Goal: Find contact information: Find contact information

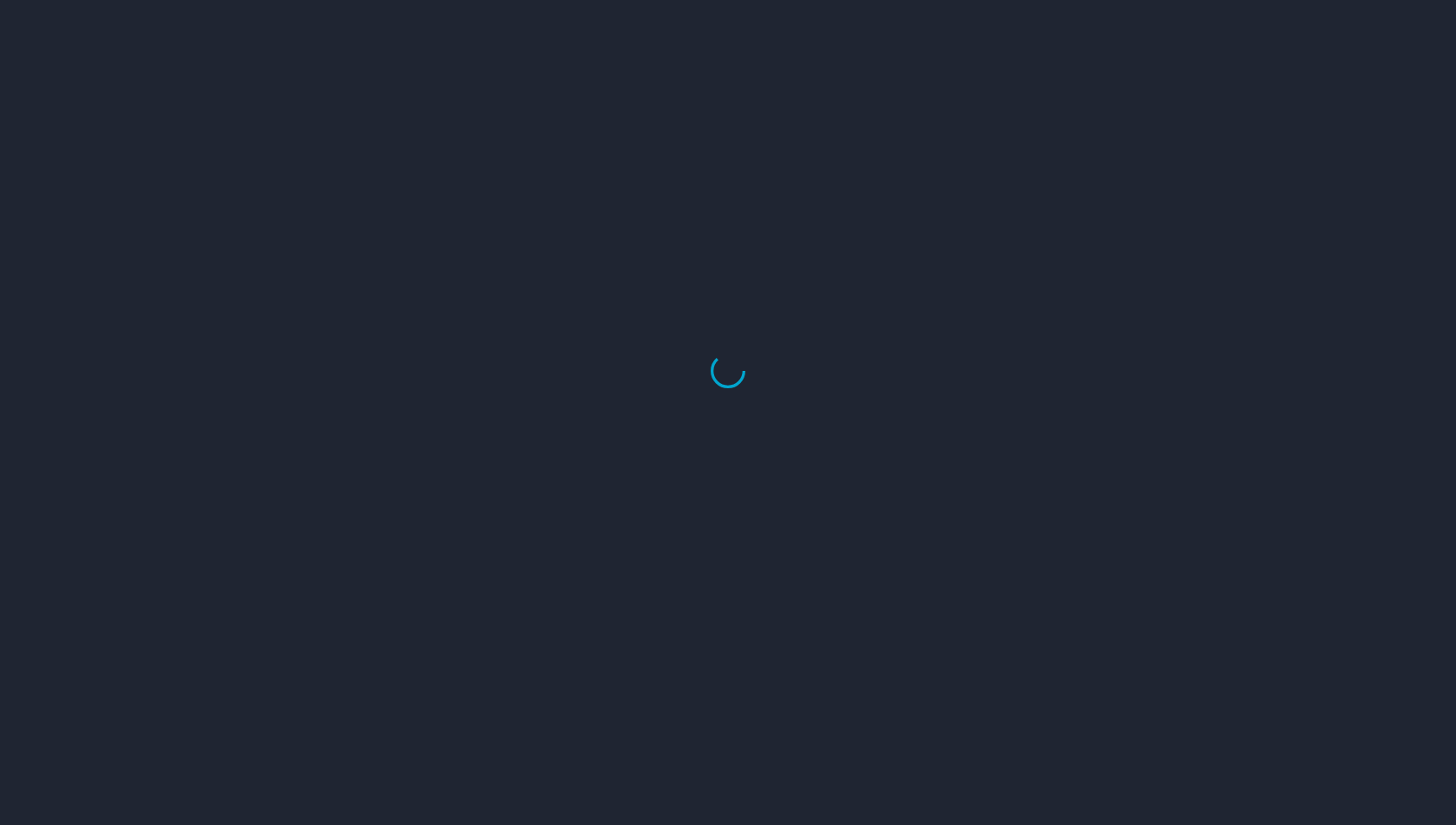
select select "US"
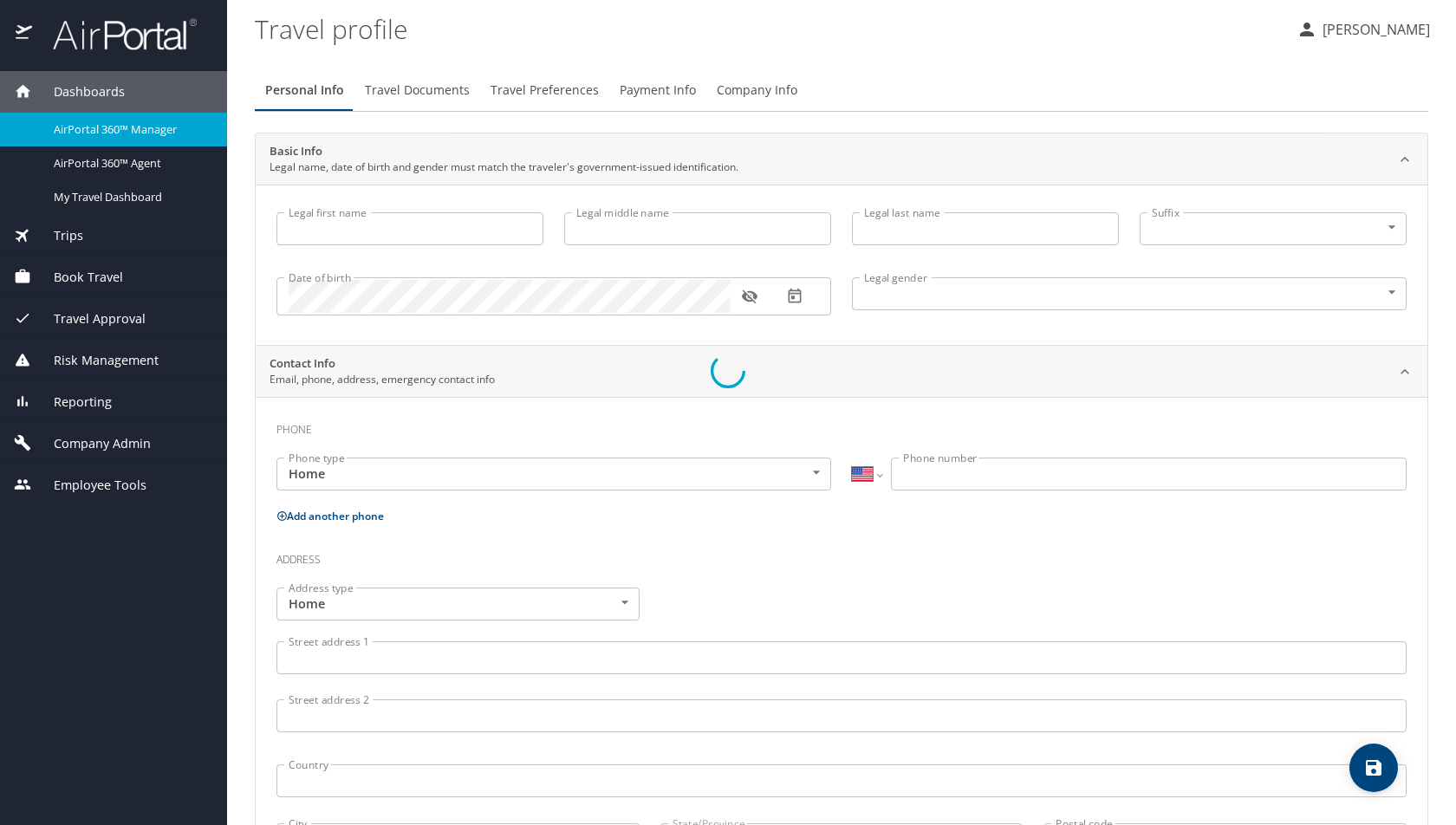
type input "[PERSON_NAME]"
type input "Undisclosed"
type input "[PERSON_NAME]"
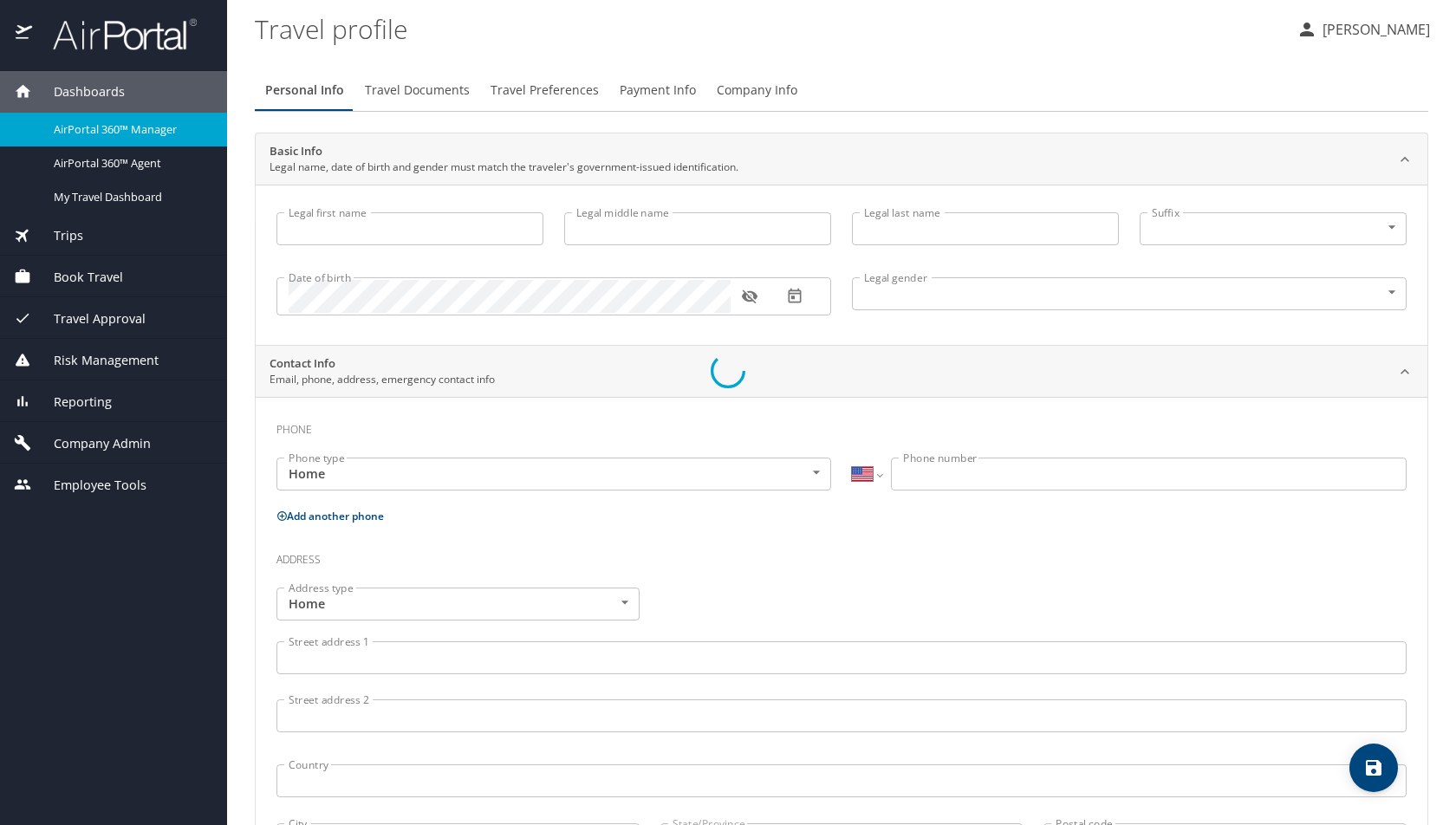
type input "[PERSON_NAME]"
type input "[PHONE_NUMBER]"
select select "US"
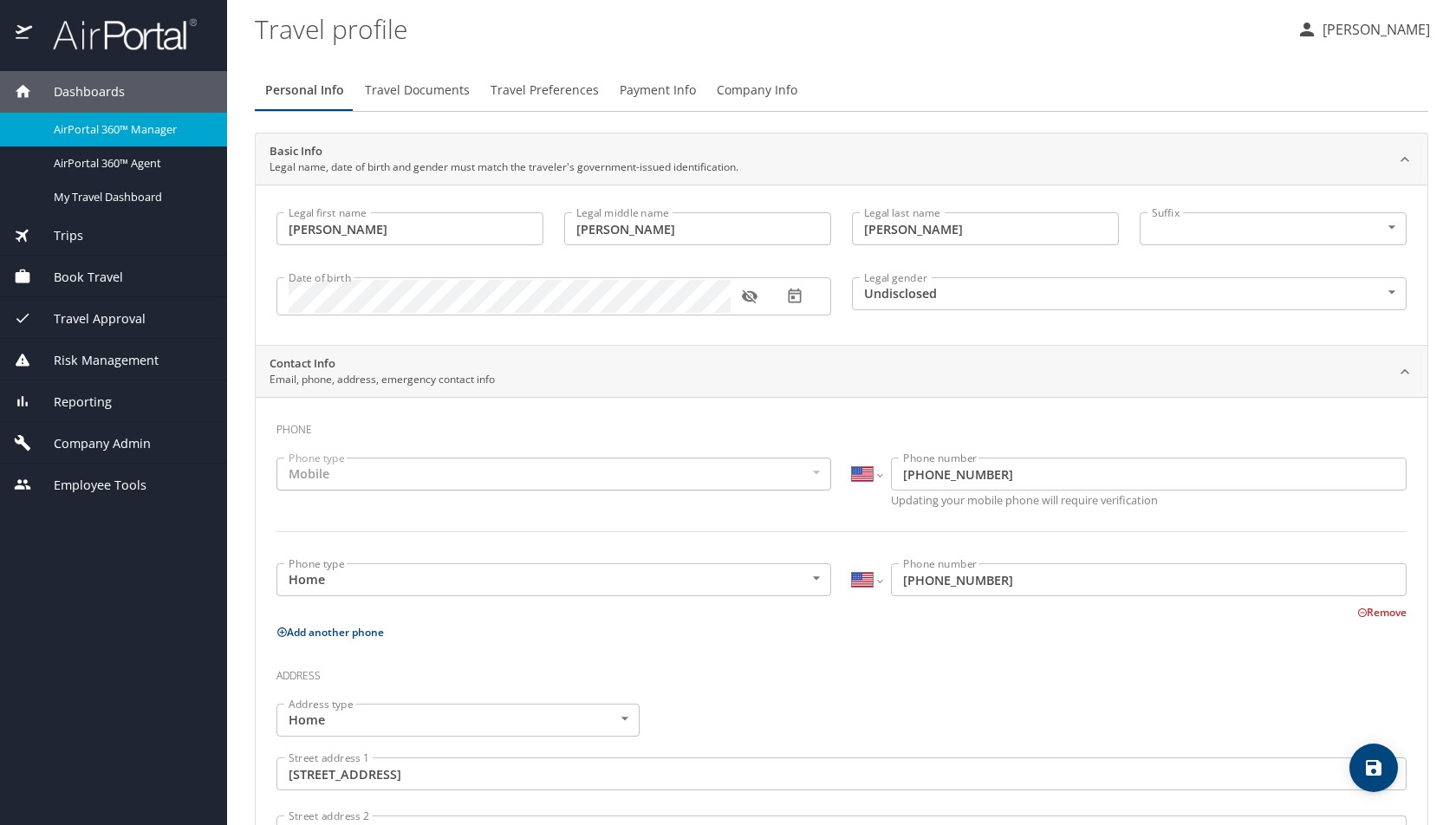
click at [88, 121] on span "AirPortal 360™ Manager" at bounding box center [130, 129] width 152 height 16
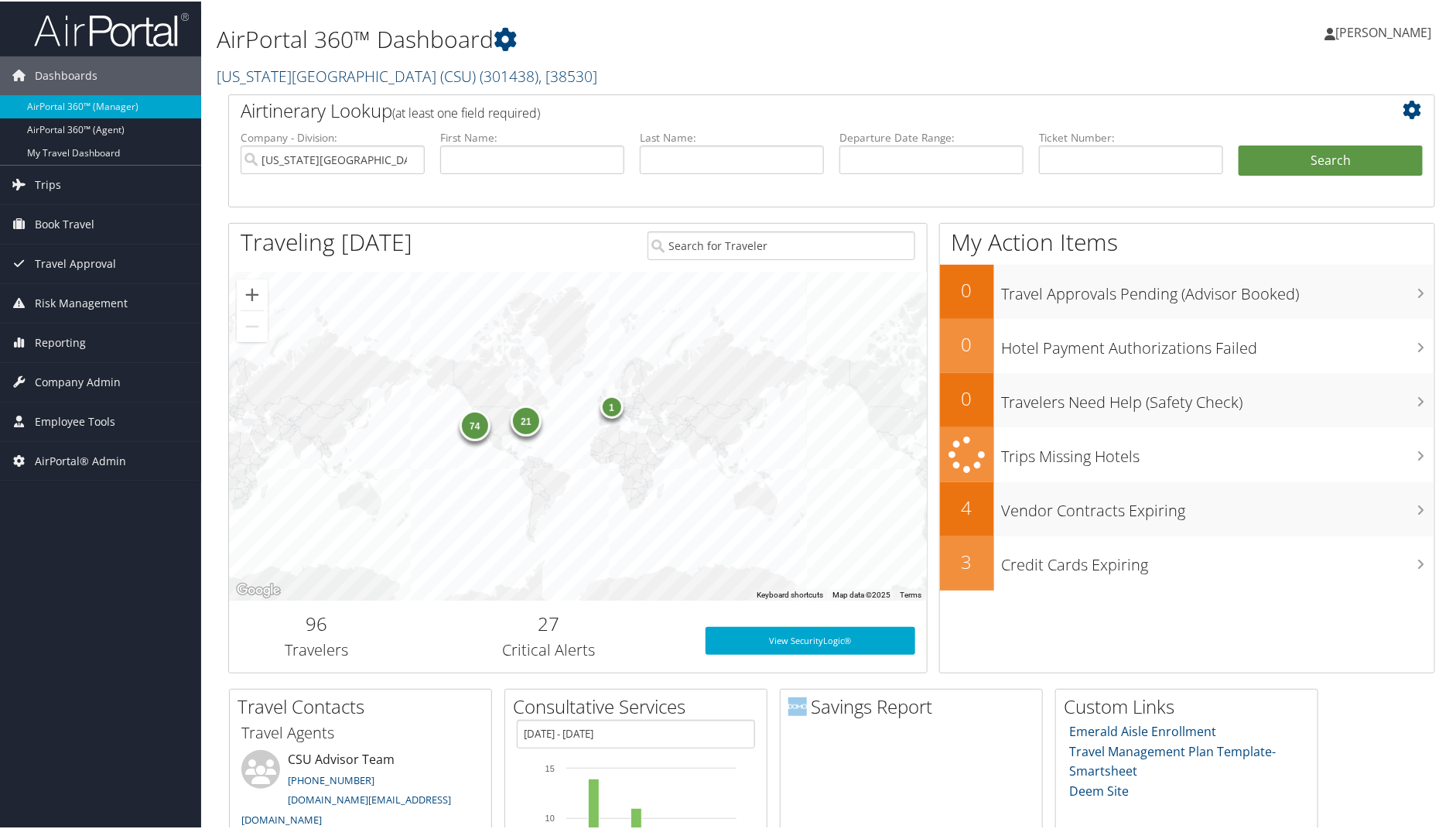
click at [363, 83] on link "California State University (CSU) ( 301438 ) , [ 38530 ]" at bounding box center [407, 75] width 381 height 21
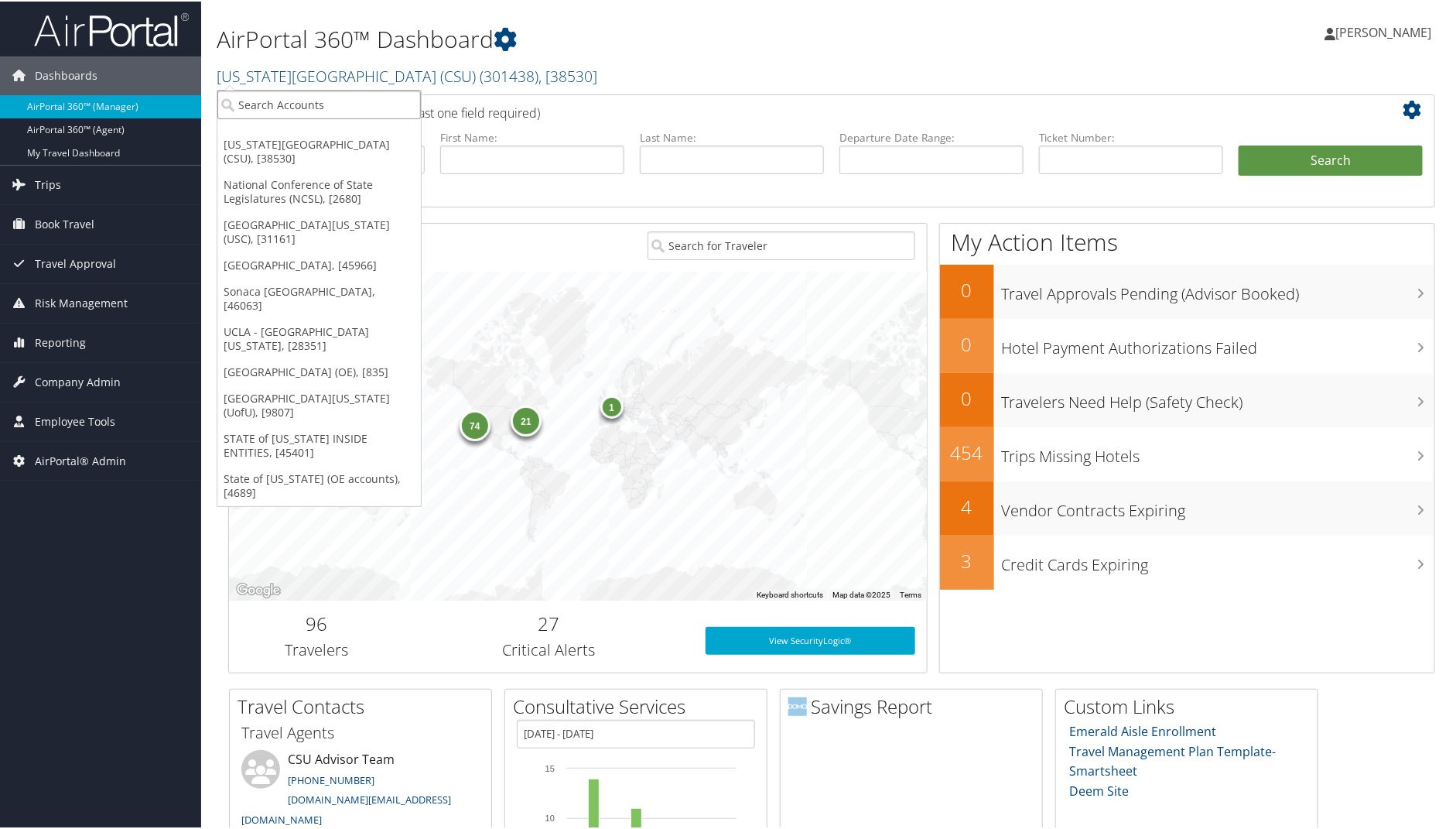
click at [287, 106] on input "search" at bounding box center [319, 103] width 204 height 29
type input "university of ut"
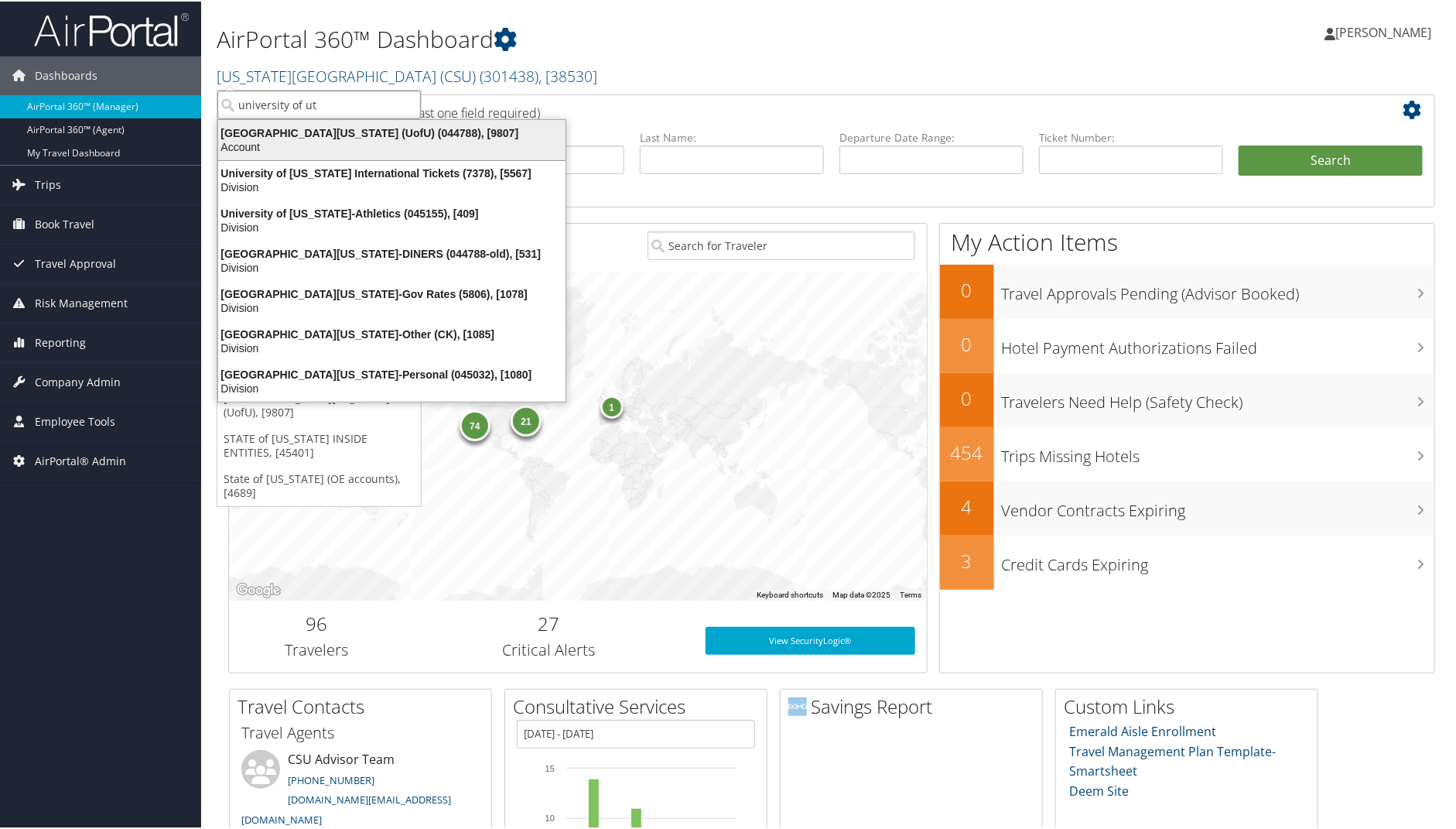
click at [259, 131] on div "University Of Utah (UofU) (044788), [9807]" at bounding box center [391, 131] width 366 height 14
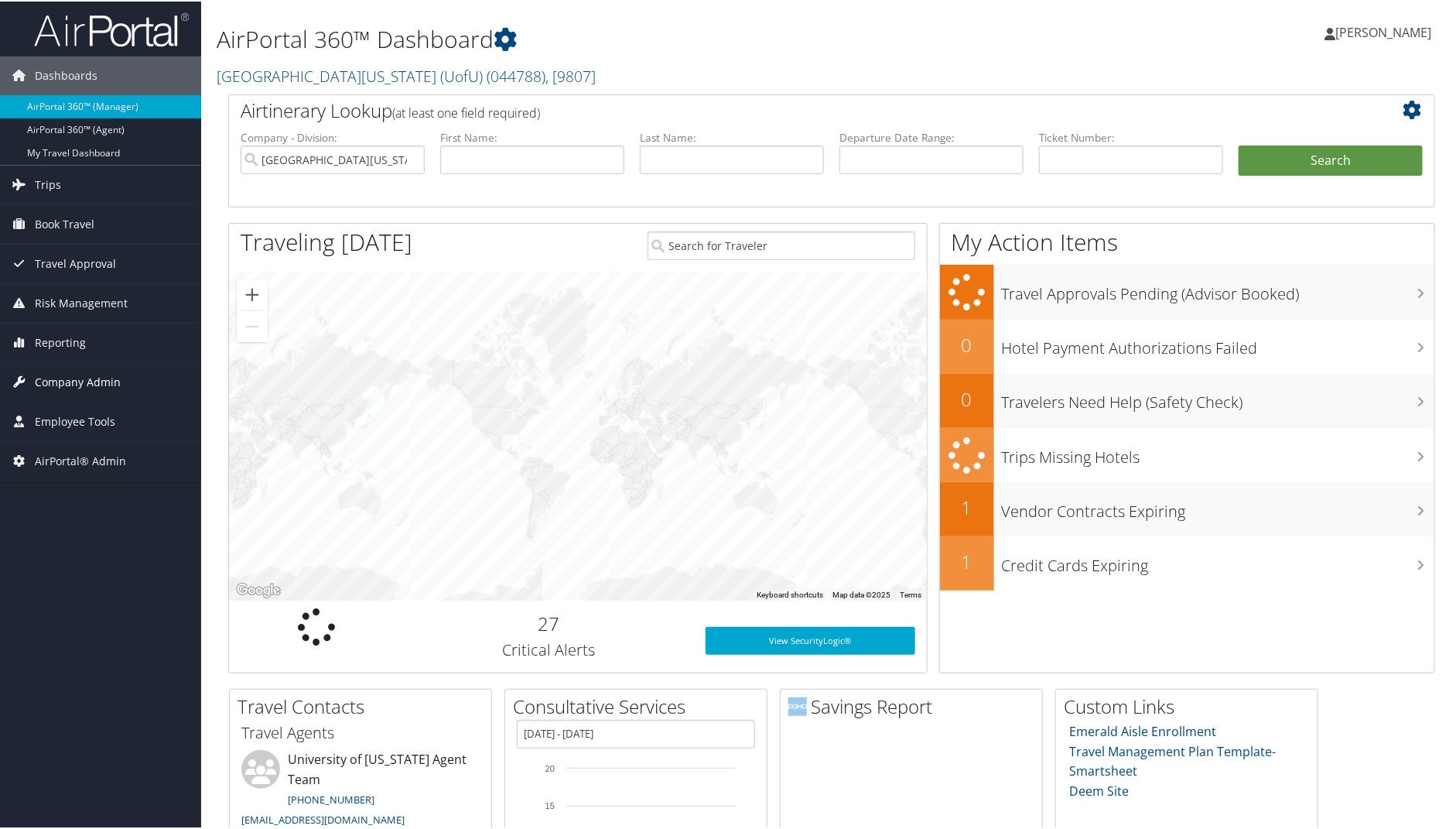
click at [59, 366] on span "Company Admin" at bounding box center [77, 381] width 86 height 39
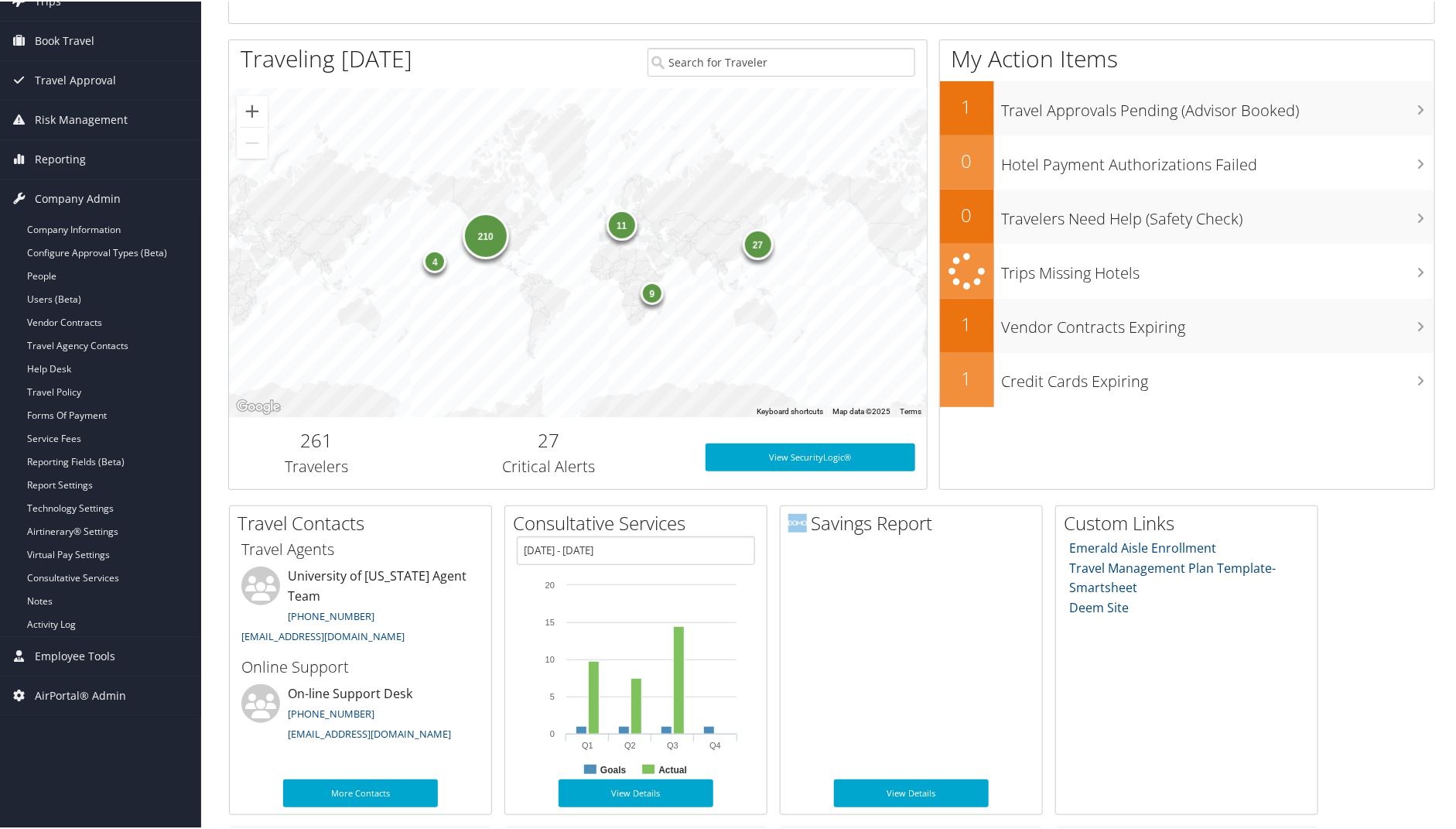
scroll to position [272, 0]
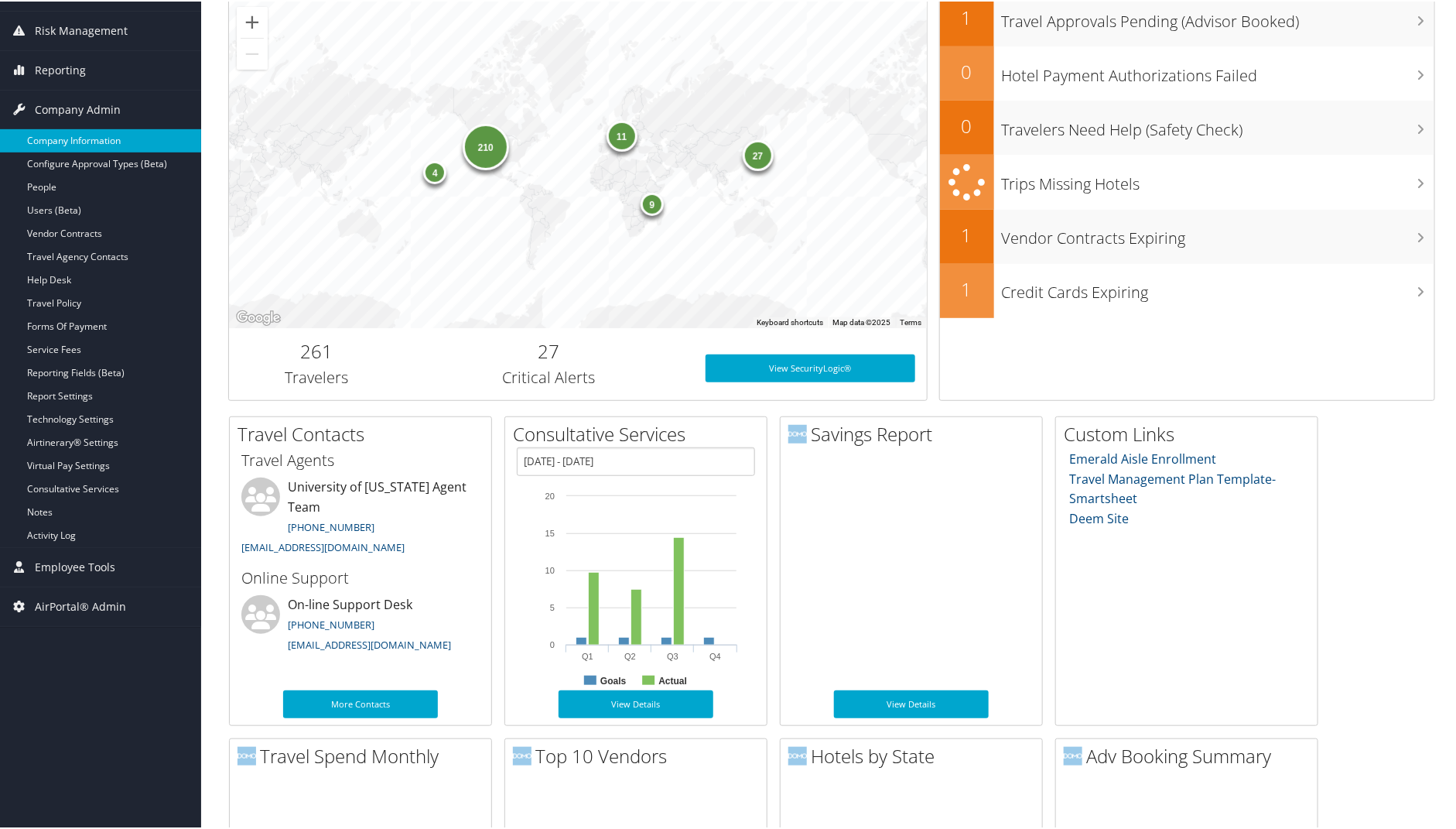
click at [67, 128] on link "Company Information" at bounding box center [101, 139] width 201 height 23
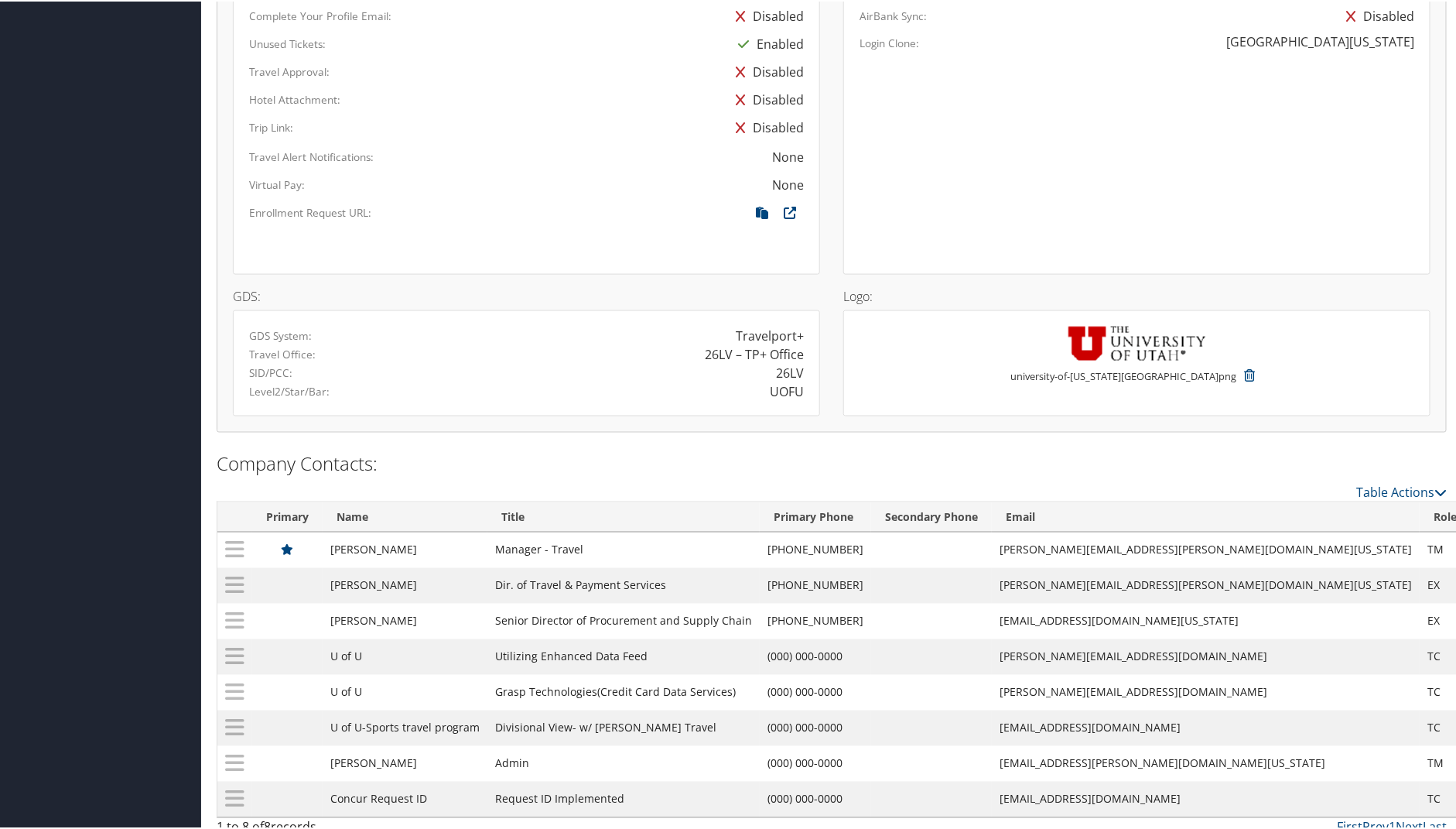
scroll to position [937, 0]
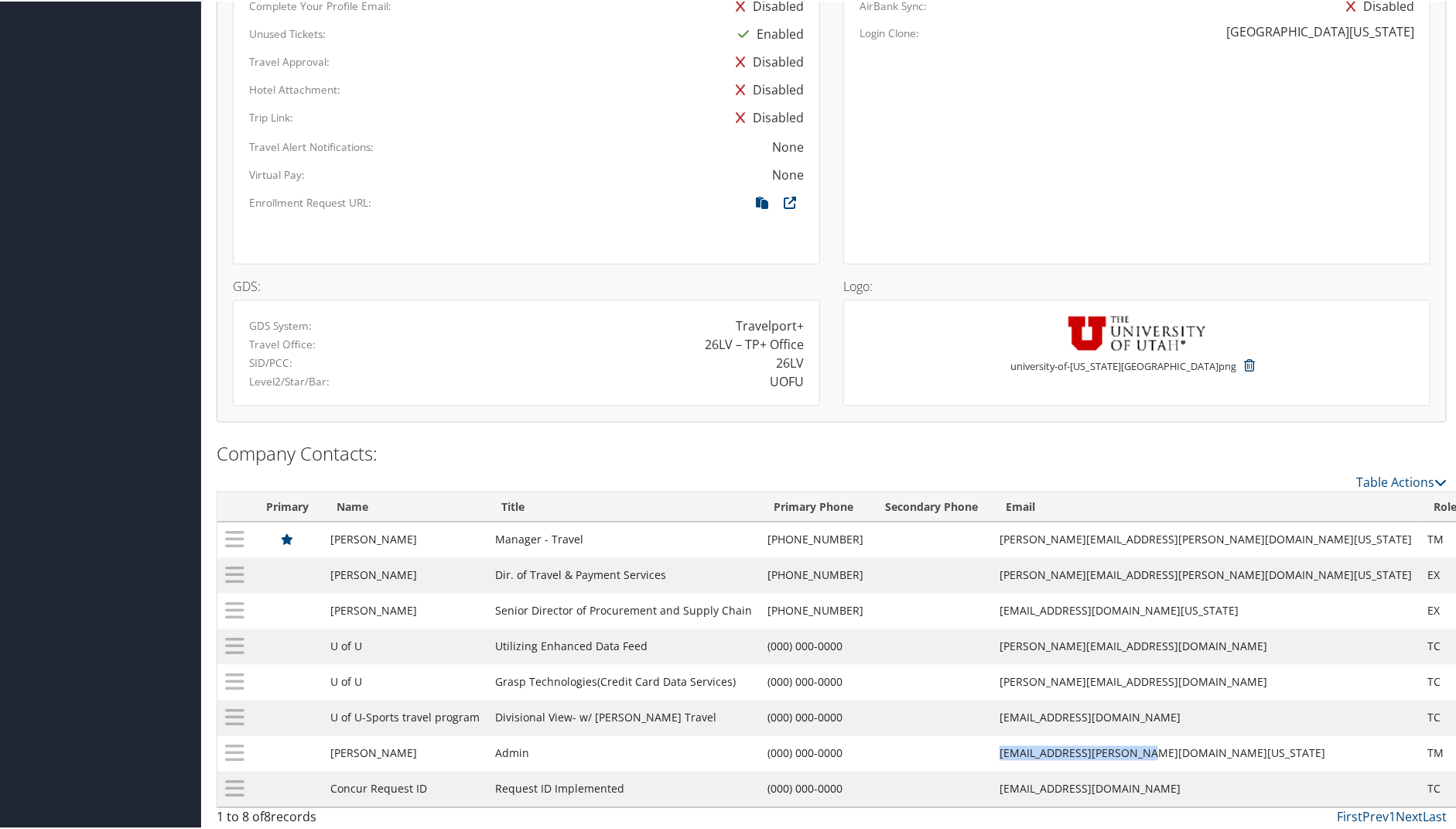
drag, startPoint x: 1071, startPoint y: 747, endPoint x: 1223, endPoint y: 745, distance: 152.0
click at [1223, 745] on tr "Ally Berry Admin (000) 000-0000 ally.berry@admin.utah.edu TM Edit | Delete" at bounding box center [885, 752] width 1336 height 35
copy tr "ally.berry@admin.utah.edu"
